Goal: Browse casually: Explore the website without a specific task or goal

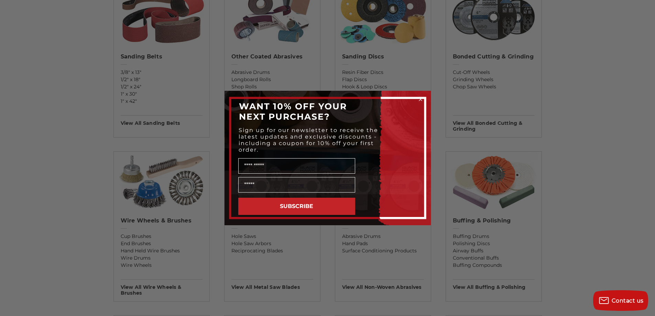
click at [419, 100] on circle "Close dialog" at bounding box center [420, 99] width 7 height 7
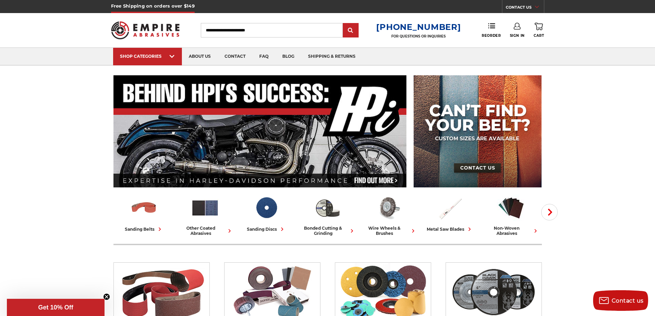
drag, startPoint x: 594, startPoint y: 134, endPoint x: 601, endPoint y: 129, distance: 9.3
